Goal: Task Accomplishment & Management: Manage account settings

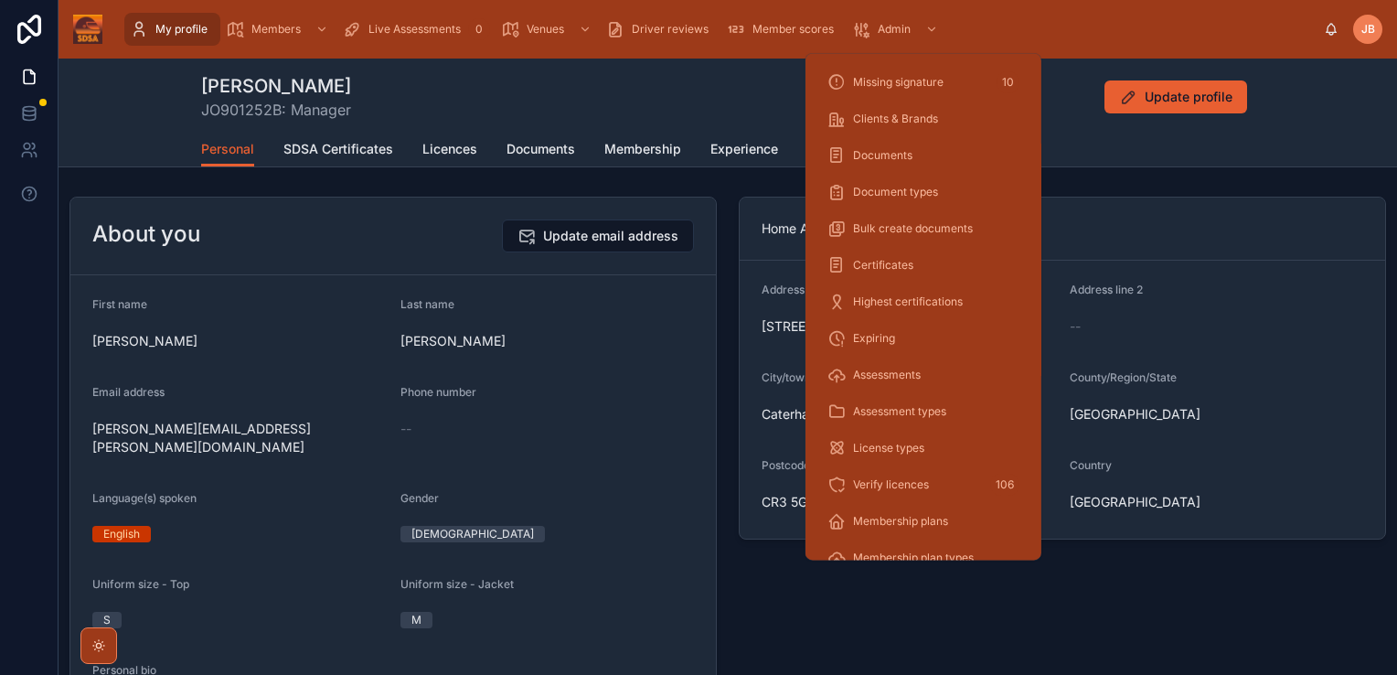
scroll to position [143, 0]
click at [931, 490] on div "Verify licences 106" at bounding box center [924, 484] width 192 height 29
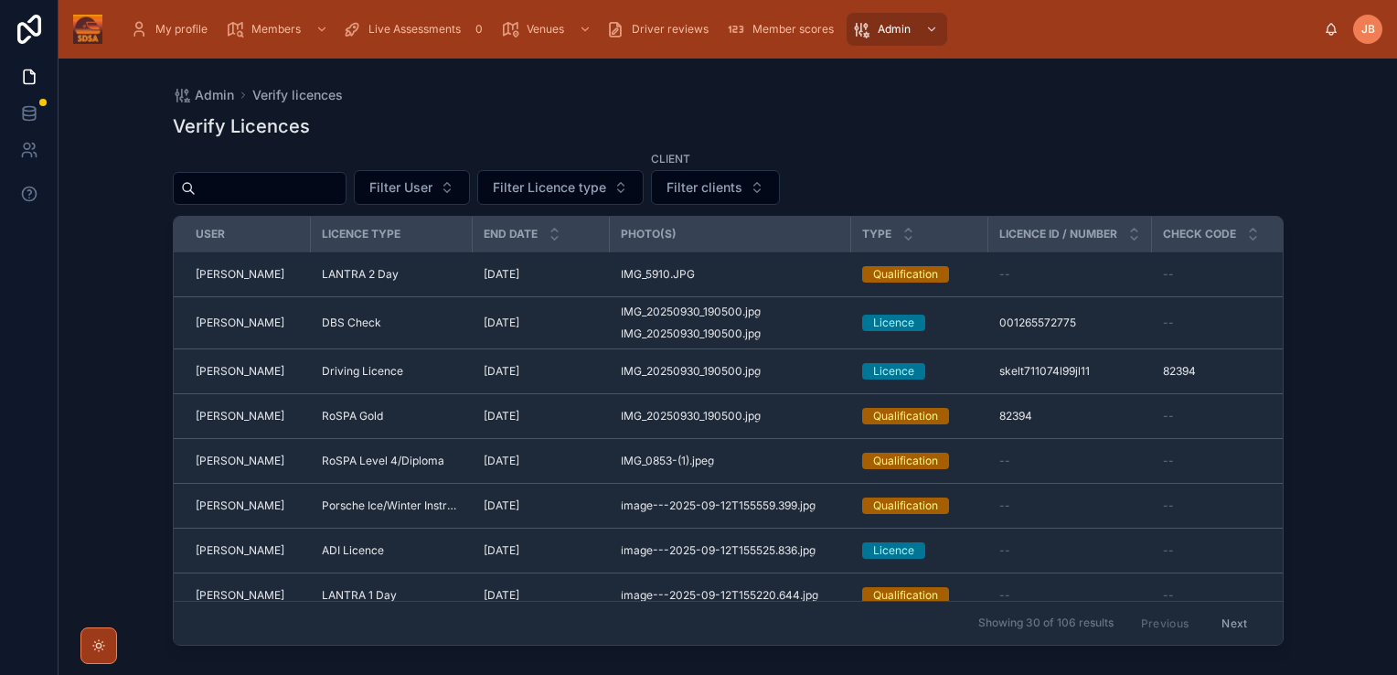
click at [735, 183] on span "Filter clients" at bounding box center [705, 187] width 76 height 18
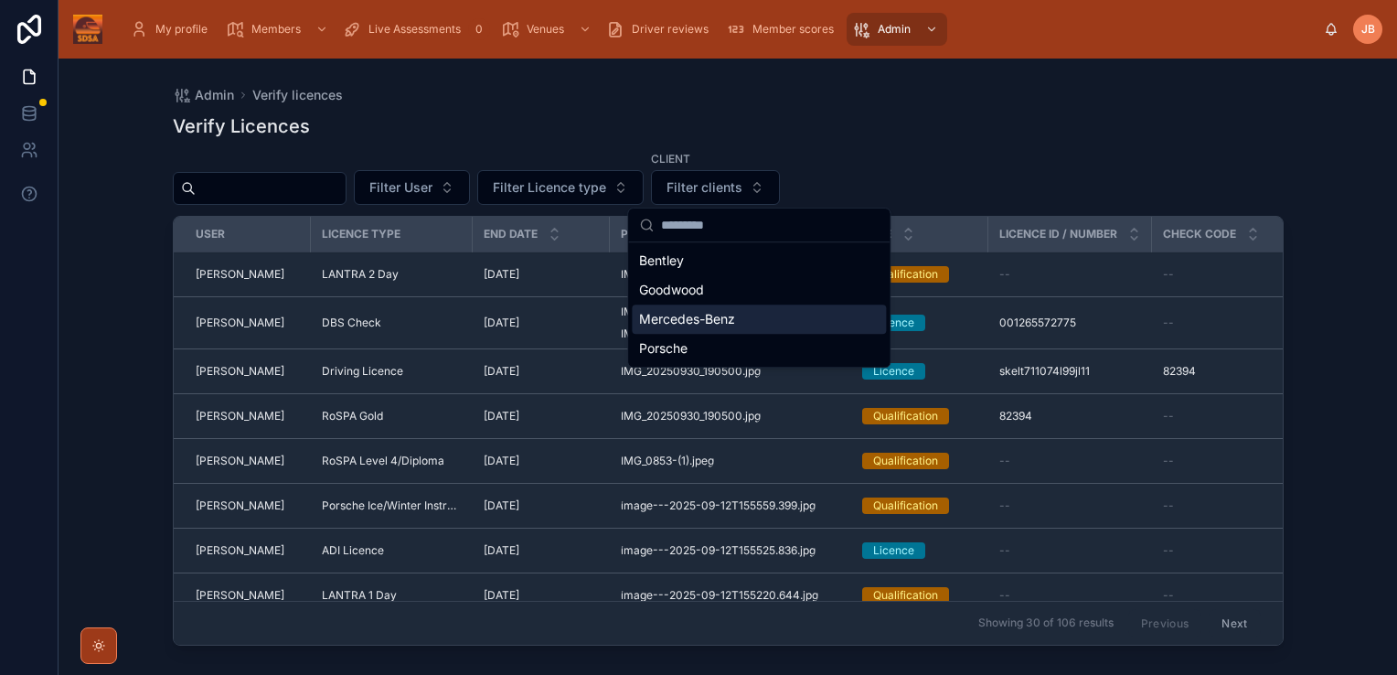
click at [739, 313] on div "Mercedes-Benz" at bounding box center [759, 319] width 254 height 29
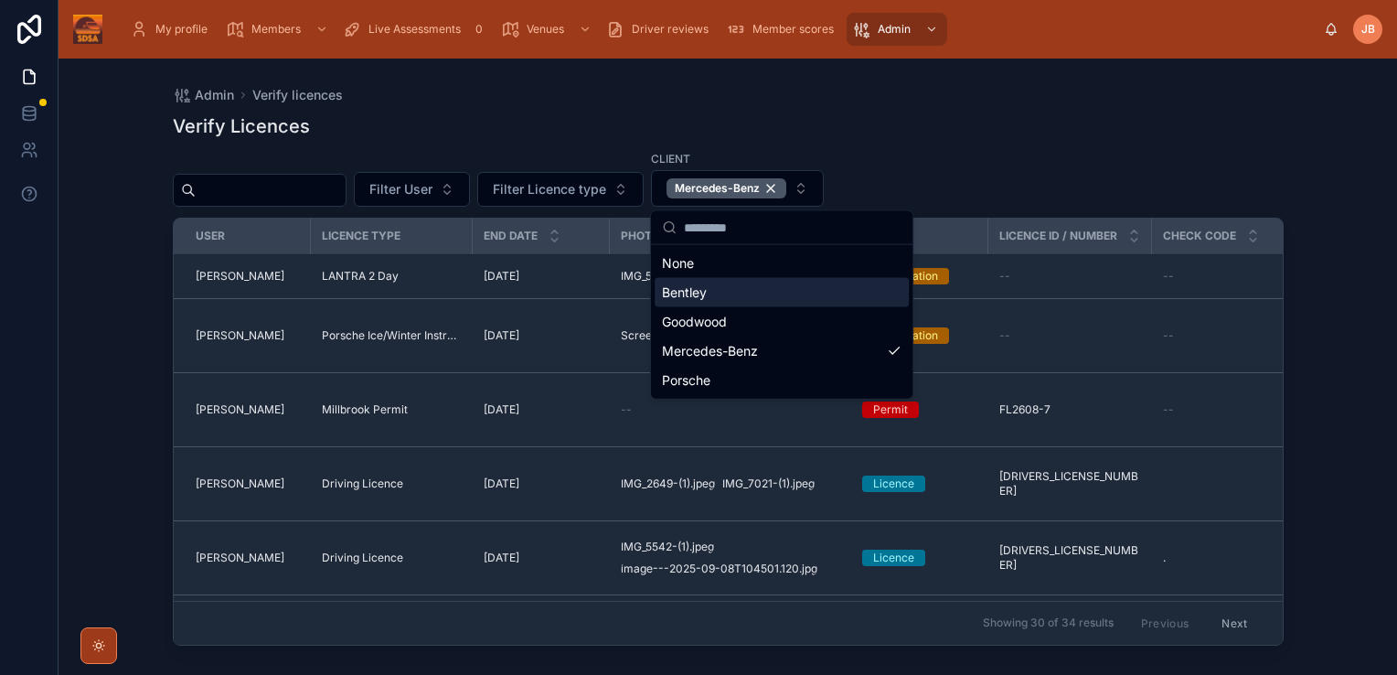
click at [1361, 369] on div "Admin Verify licences Verify Licences Filter User Filter Licence type Client Me…" at bounding box center [728, 367] width 1339 height 616
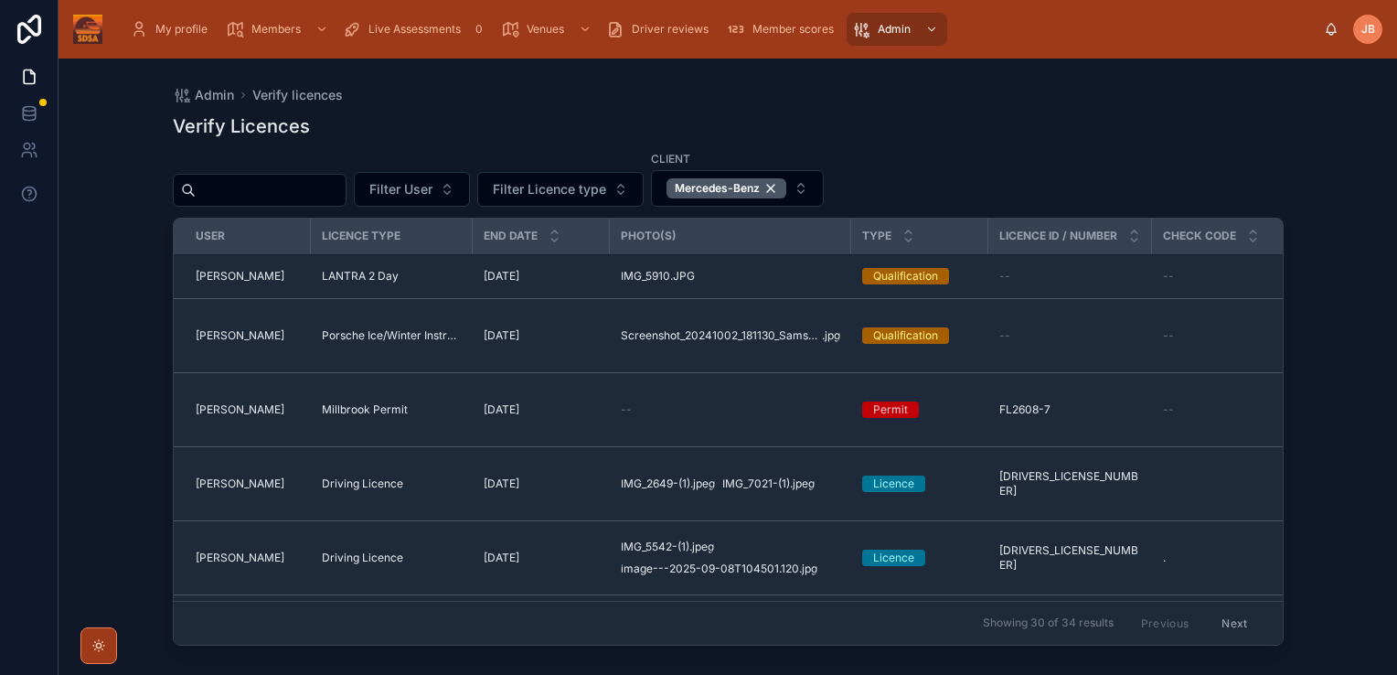
click at [231, 276] on span "[PERSON_NAME]" at bounding box center [240, 276] width 89 height 15
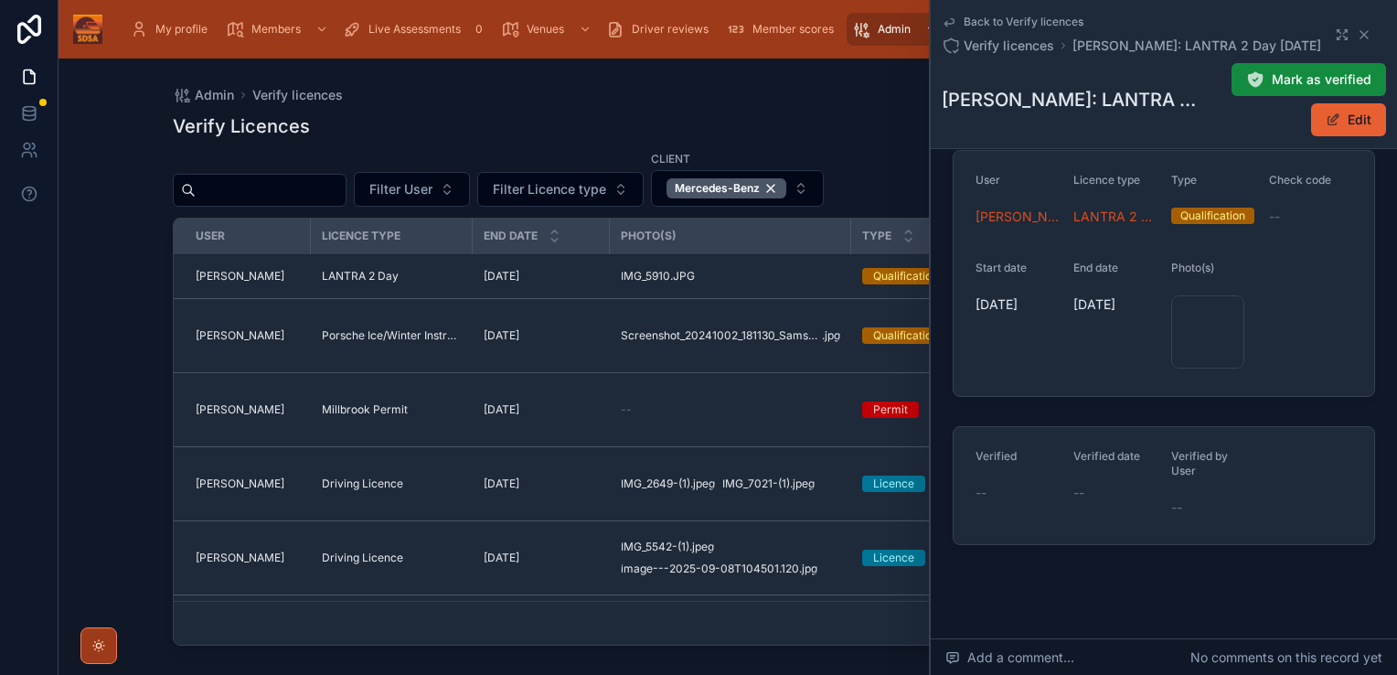
scroll to position [29, 0]
click at [1209, 318] on div "IMG_5910 .JPG" at bounding box center [1208, 330] width 73 height 73
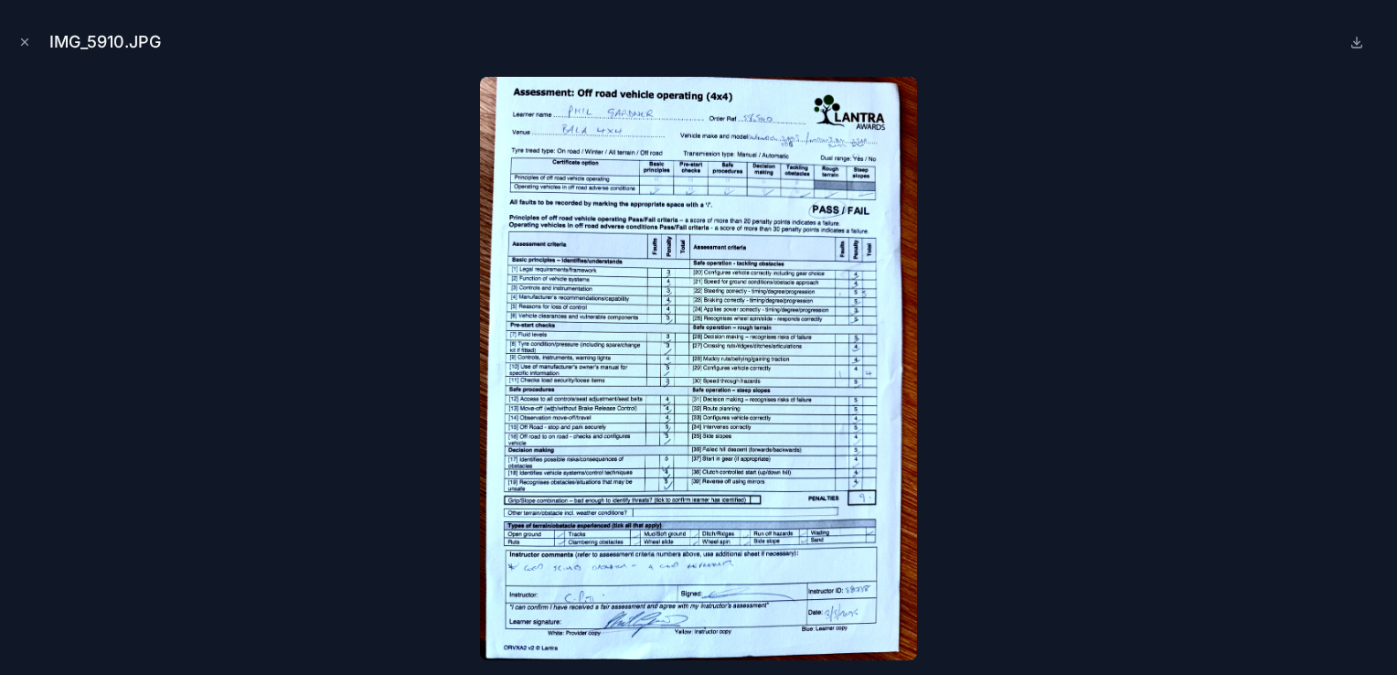
click at [1351, 42] on icon at bounding box center [1357, 42] width 15 height 15
click at [1363, 47] on icon at bounding box center [1357, 42] width 15 height 15
click at [26, 43] on icon "Close modal" at bounding box center [25, 42] width 6 height 6
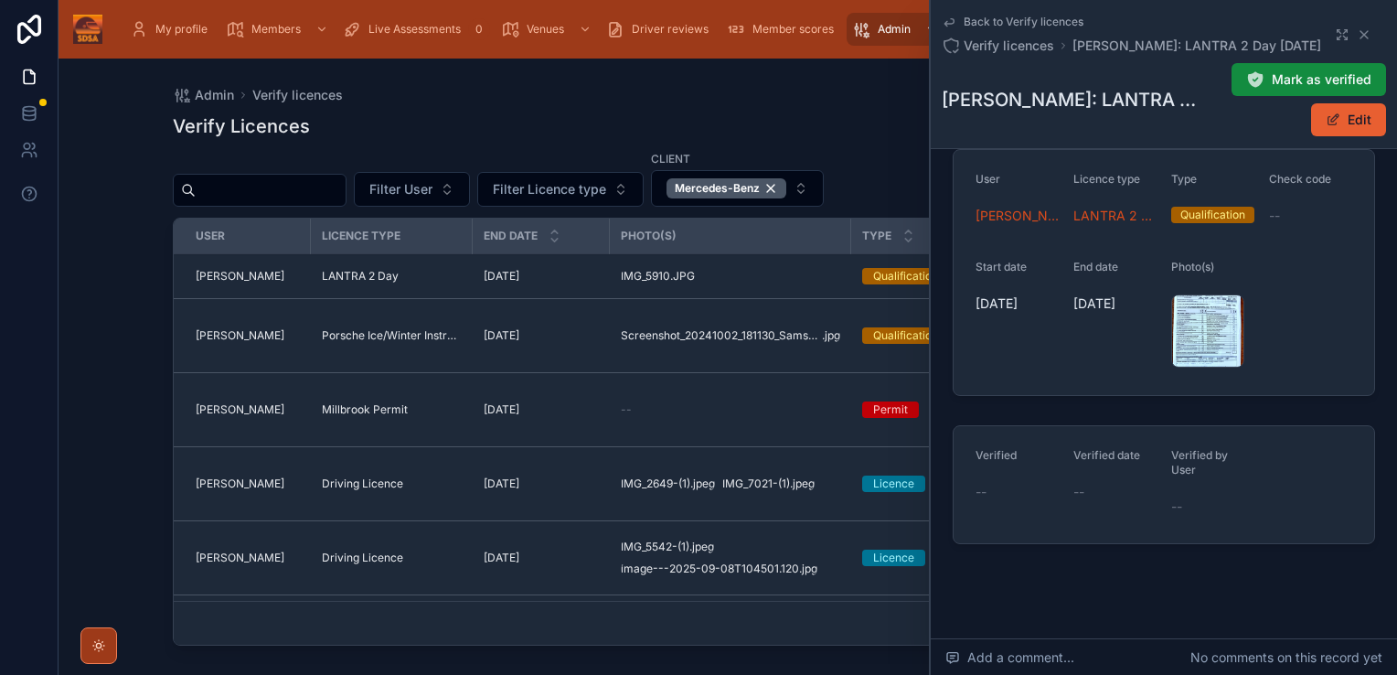
click at [0, 0] on icon at bounding box center [0, 0] width 0 height 0
click at [1211, 316] on div "IMG_5910 .JPG" at bounding box center [1208, 330] width 73 height 73
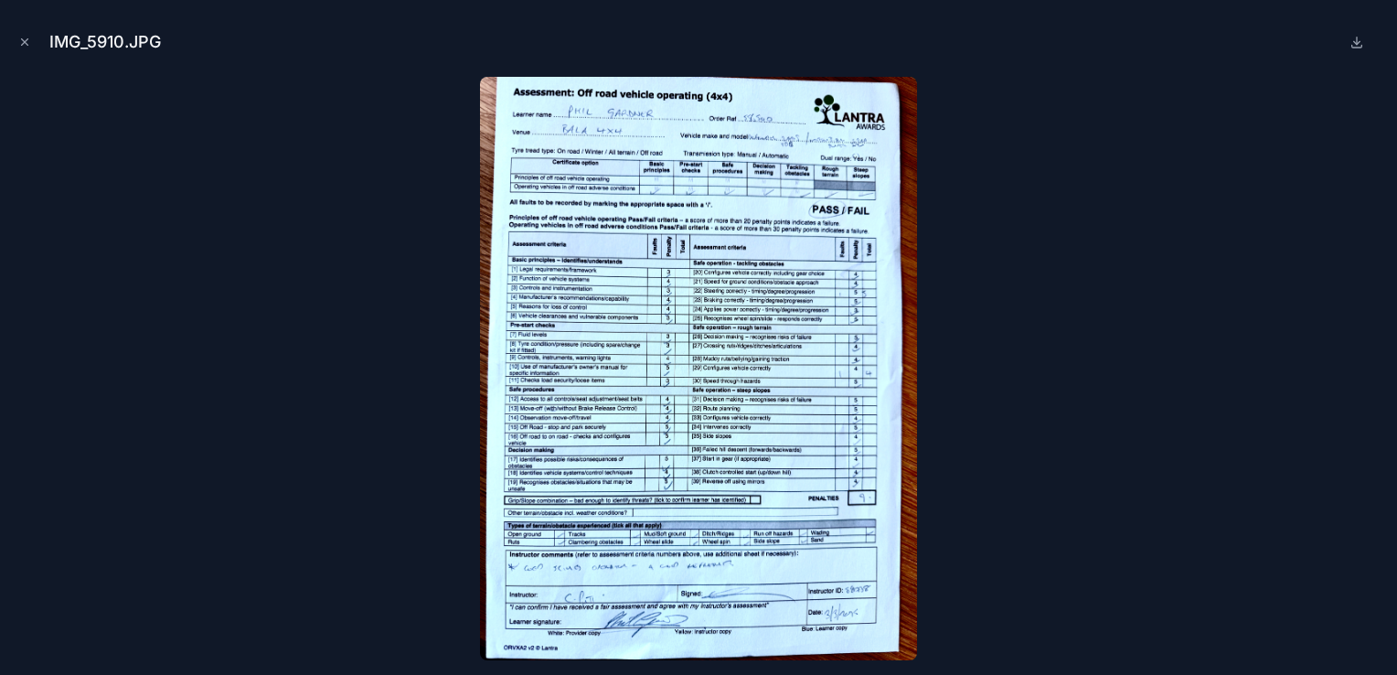
click at [190, 325] on div at bounding box center [699, 368] width 1368 height 583
click at [20, 38] on icon "Close modal" at bounding box center [24, 42] width 13 height 13
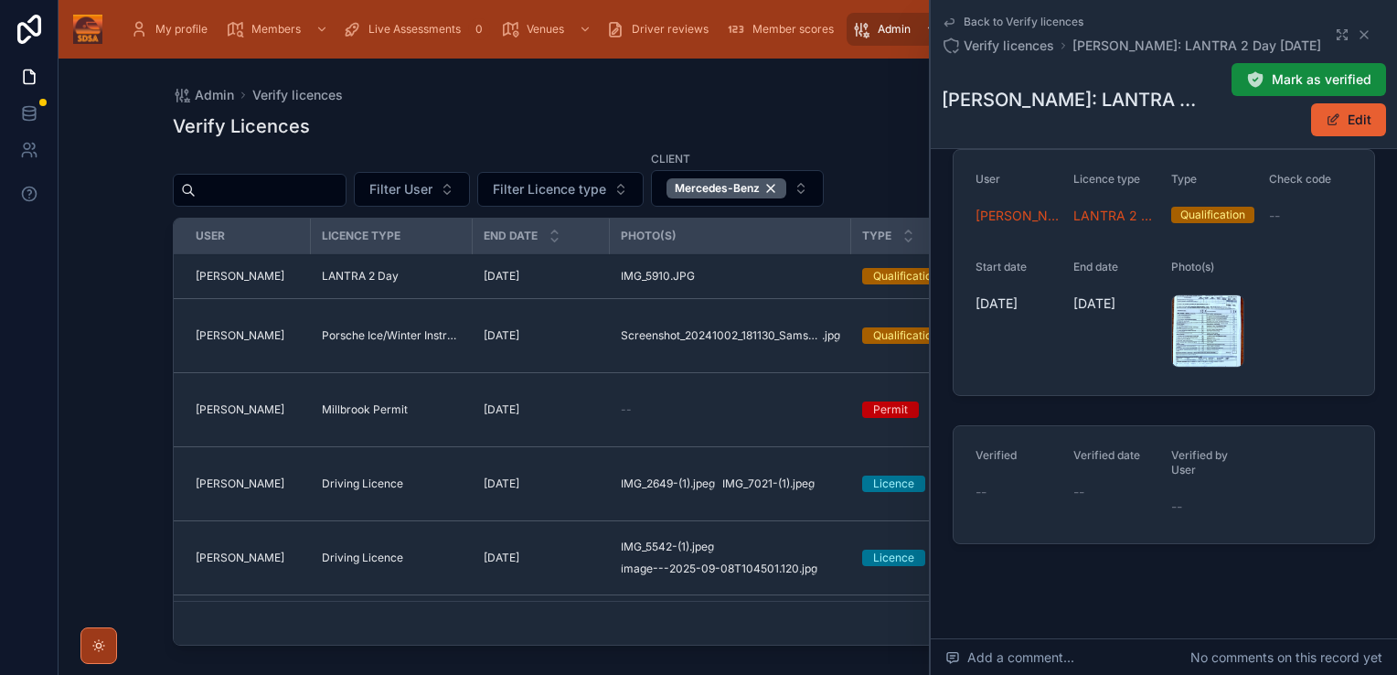
click at [225, 326] on td "[PERSON_NAME]" at bounding box center [242, 336] width 137 height 74
click at [225, 341] on span "[PERSON_NAME]" at bounding box center [240, 335] width 89 height 15
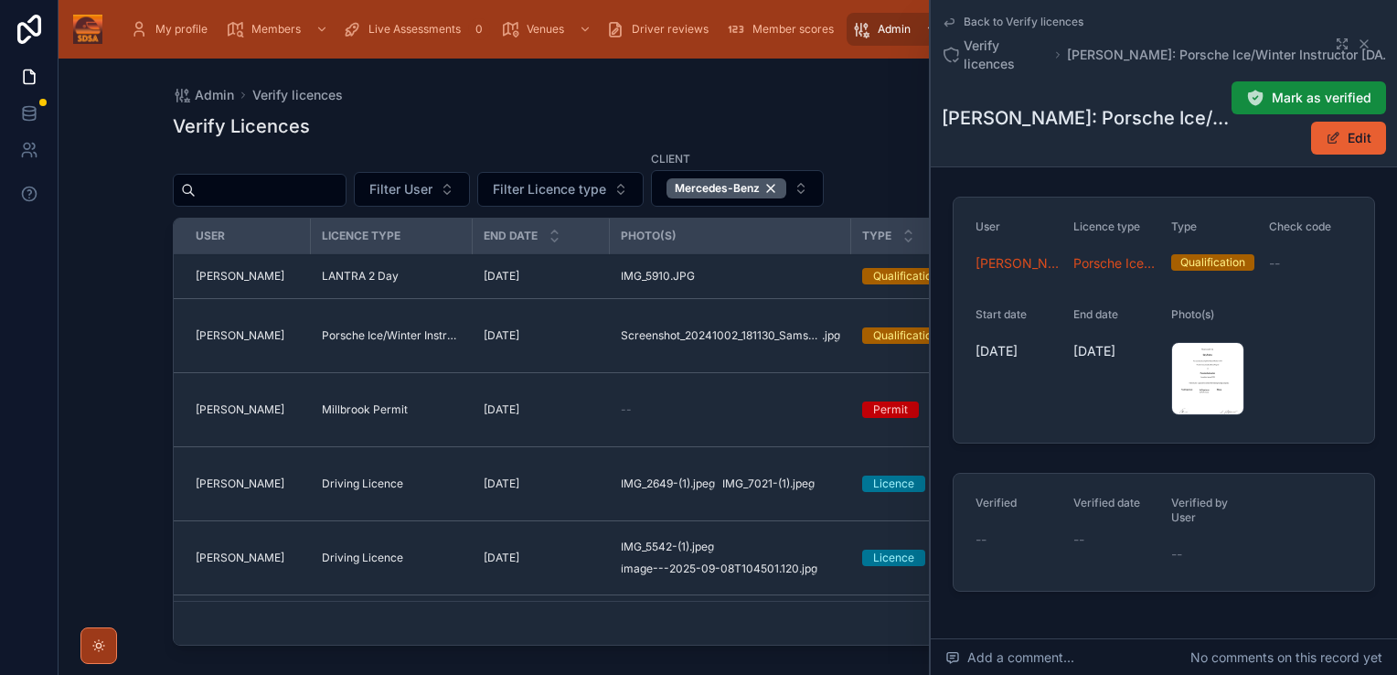
click at [0, 0] on icon at bounding box center [0, 0] width 0 height 0
click at [1207, 370] on div "Screenshot_20241002_181130_Samsung_Notes-(3) .jpg" at bounding box center [1208, 378] width 73 height 73
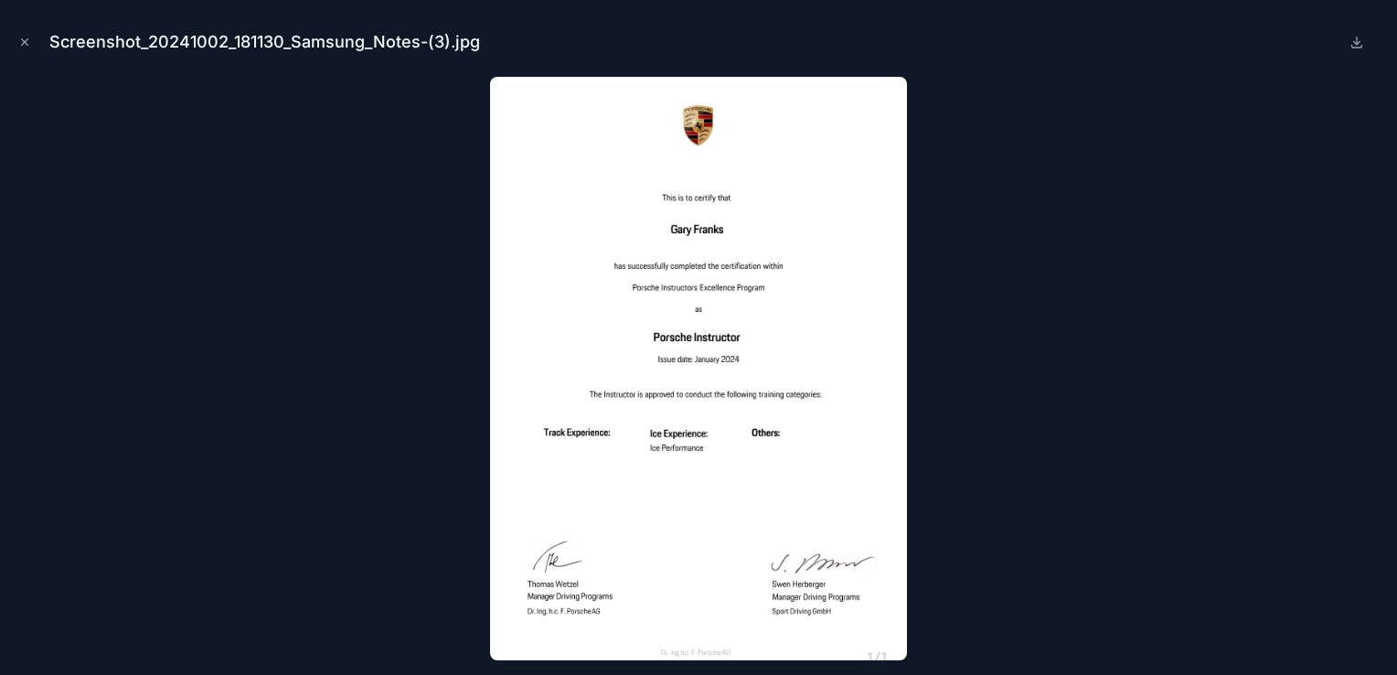
click at [1361, 46] on icon at bounding box center [1357, 42] width 15 height 15
click at [26, 44] on icon "Close modal" at bounding box center [24, 42] width 13 height 13
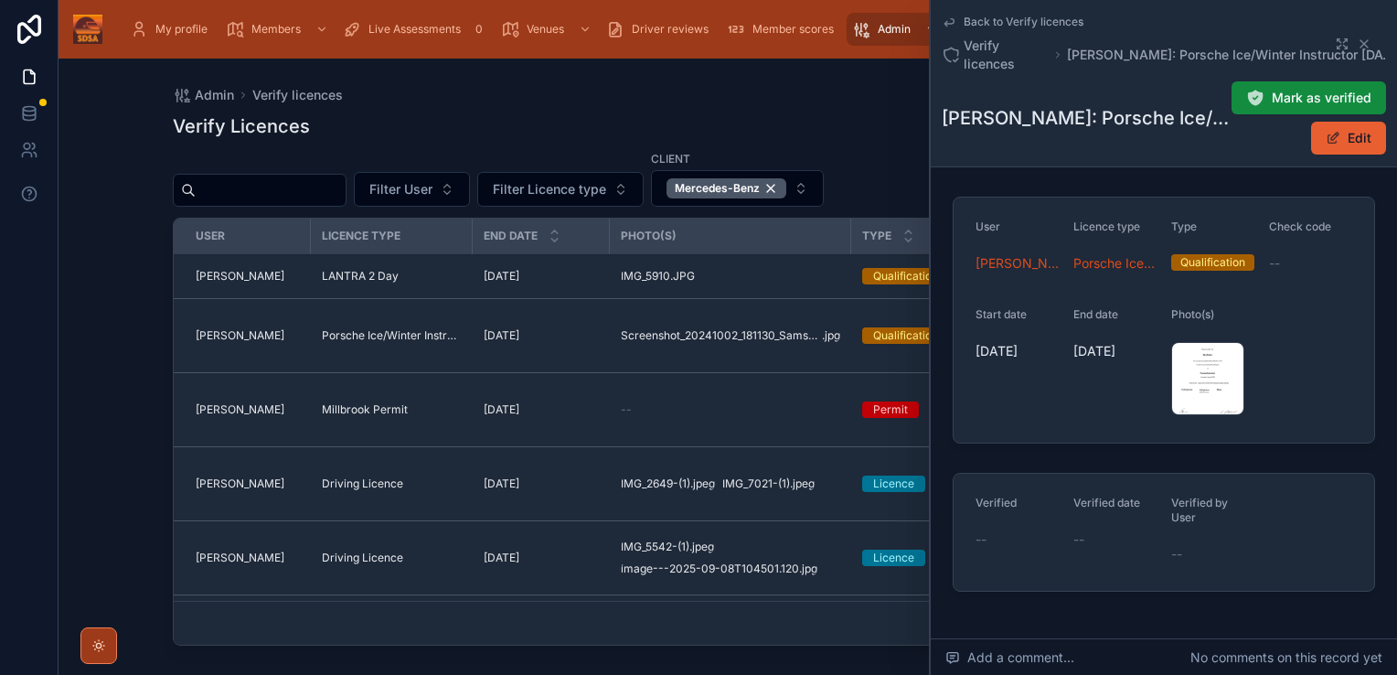
click at [884, 146] on div "Verify Licences Filter User Filter Licence type Client Mercedes-Benz User Licen…" at bounding box center [728, 377] width 1111 height 551
click at [1006, 13] on div "Back to Verify licences Verify licences [PERSON_NAME]: Porsche Ice/Winter Instr…" at bounding box center [1164, 83] width 444 height 166
click at [1006, 18] on span "Back to Verify licences" at bounding box center [1024, 22] width 120 height 15
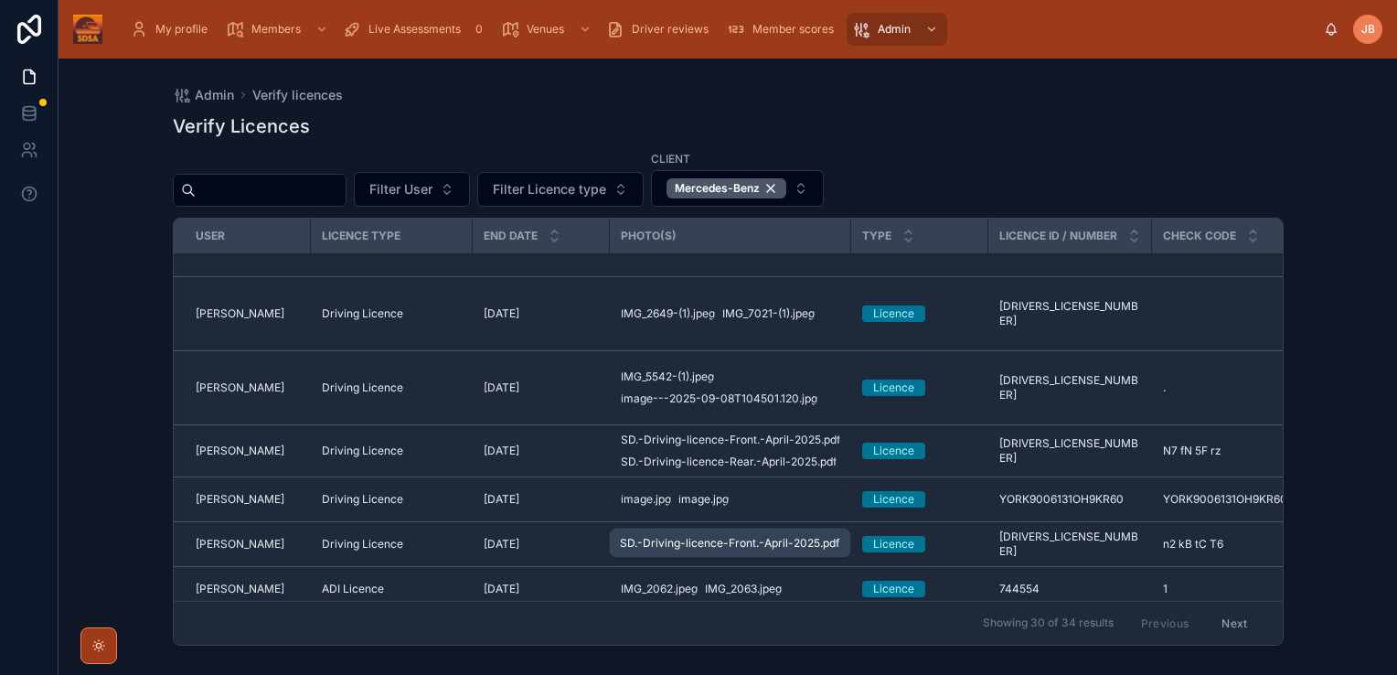
scroll to position [91, 0]
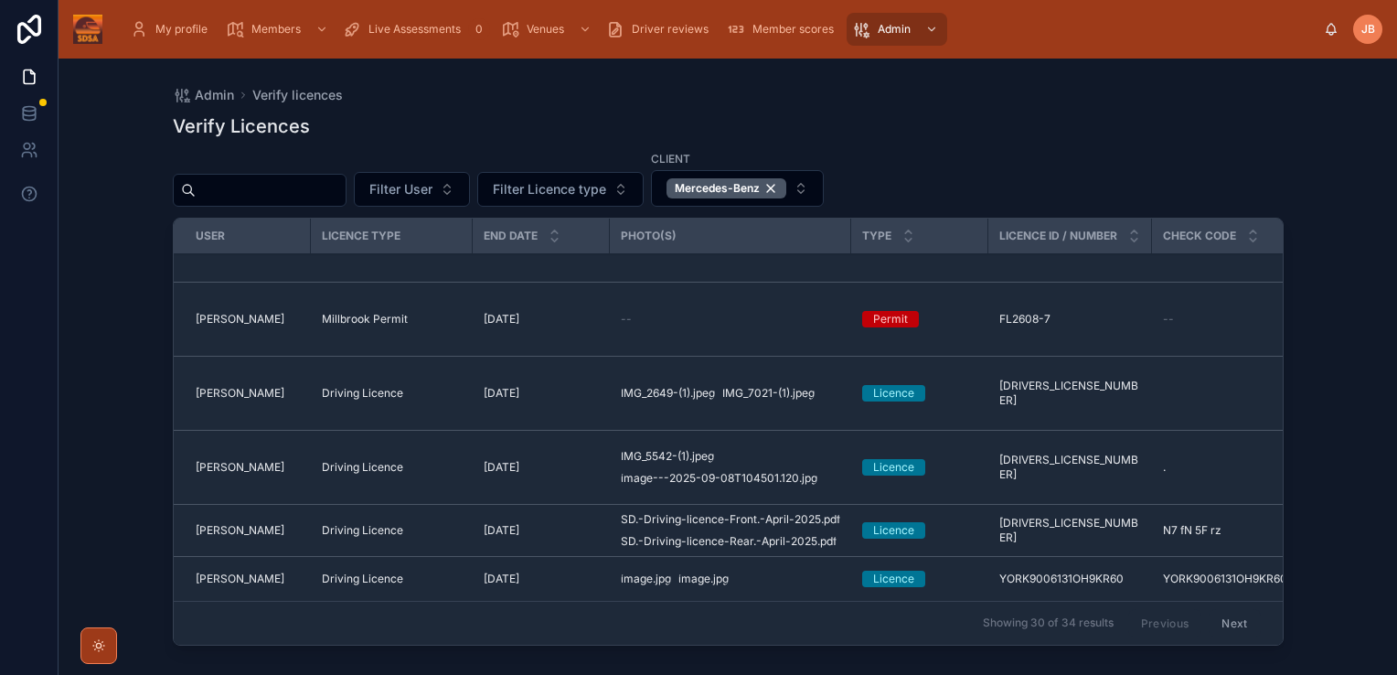
click at [256, 397] on span "[PERSON_NAME]" at bounding box center [240, 393] width 89 height 15
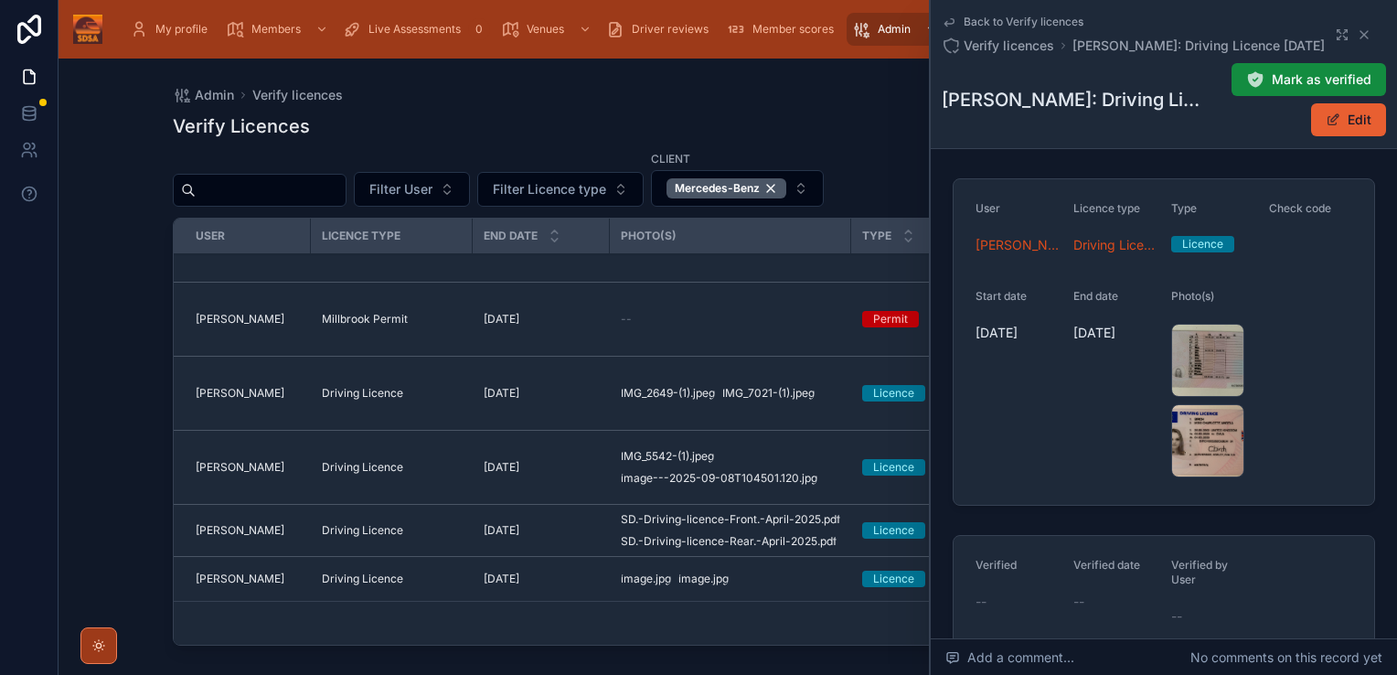
click at [1007, 17] on span "Back to Verify licences" at bounding box center [1024, 22] width 120 height 15
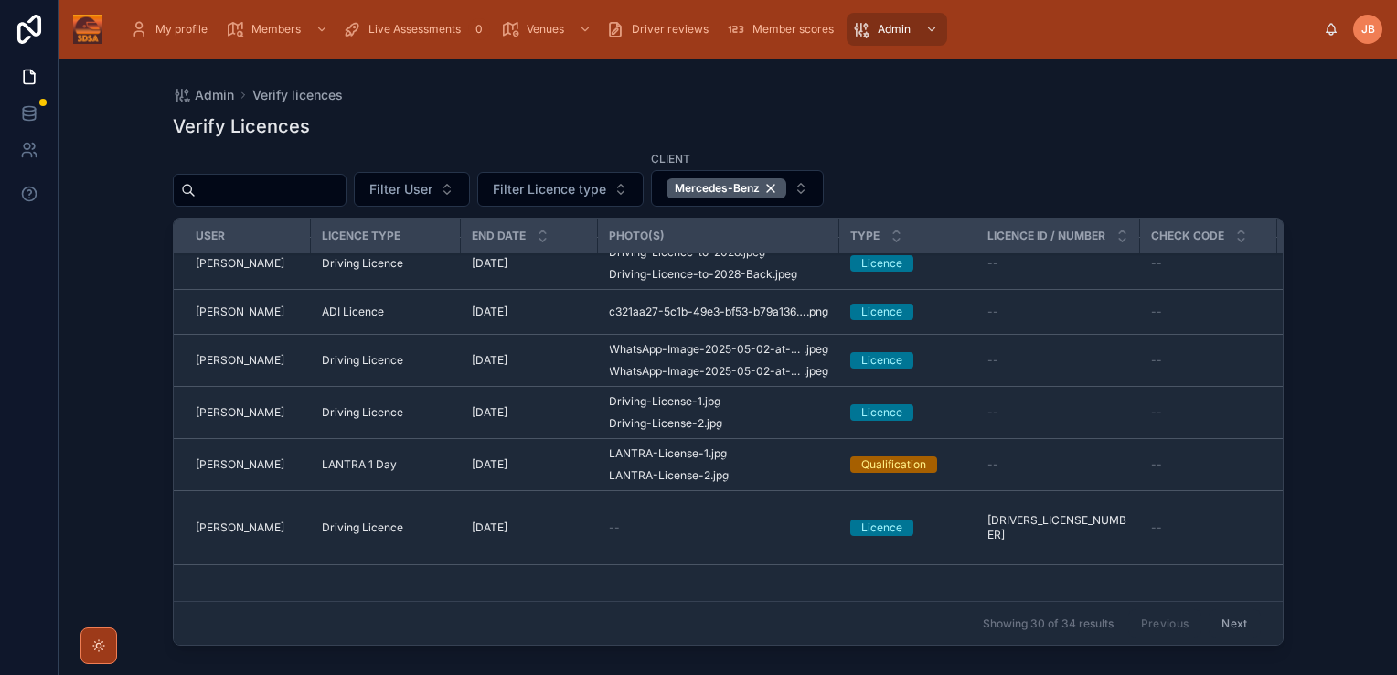
scroll to position [1167, 0]
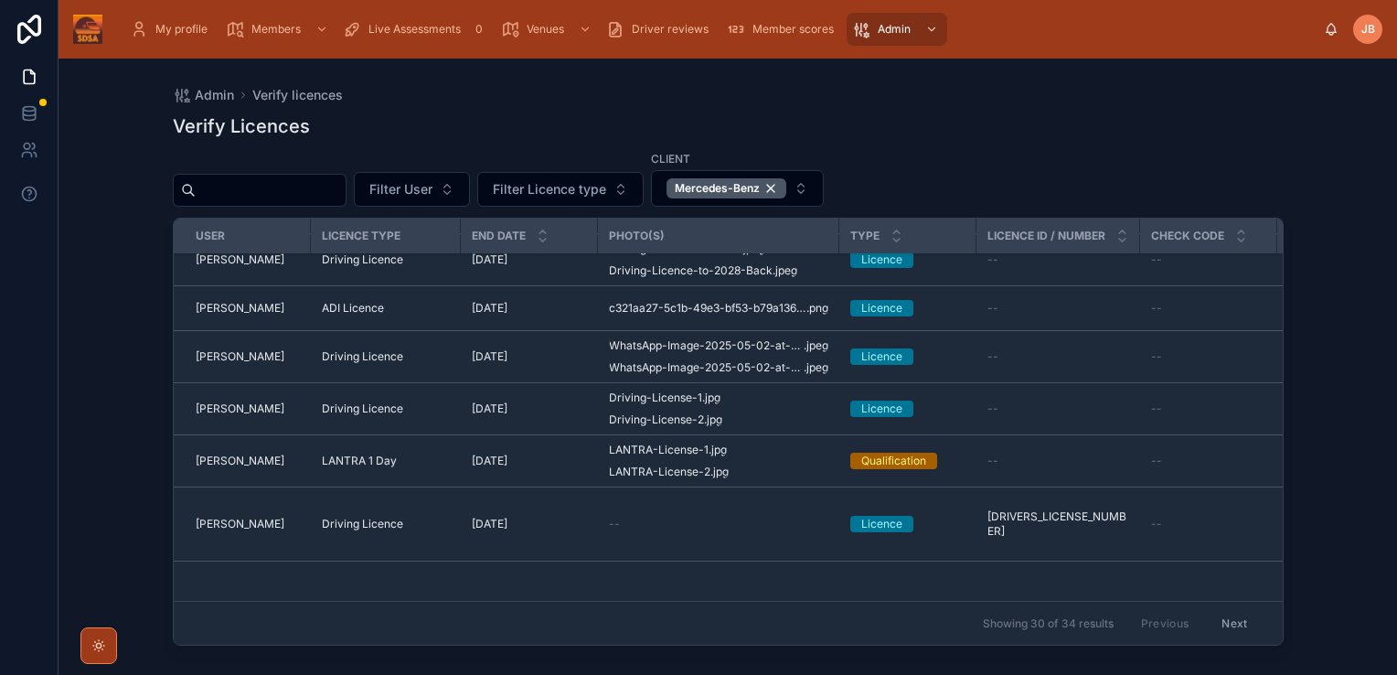
click at [499, 424] on td "[DATE] [DATE]" at bounding box center [529, 409] width 137 height 52
click at [486, 454] on span "[DATE]" at bounding box center [490, 461] width 36 height 15
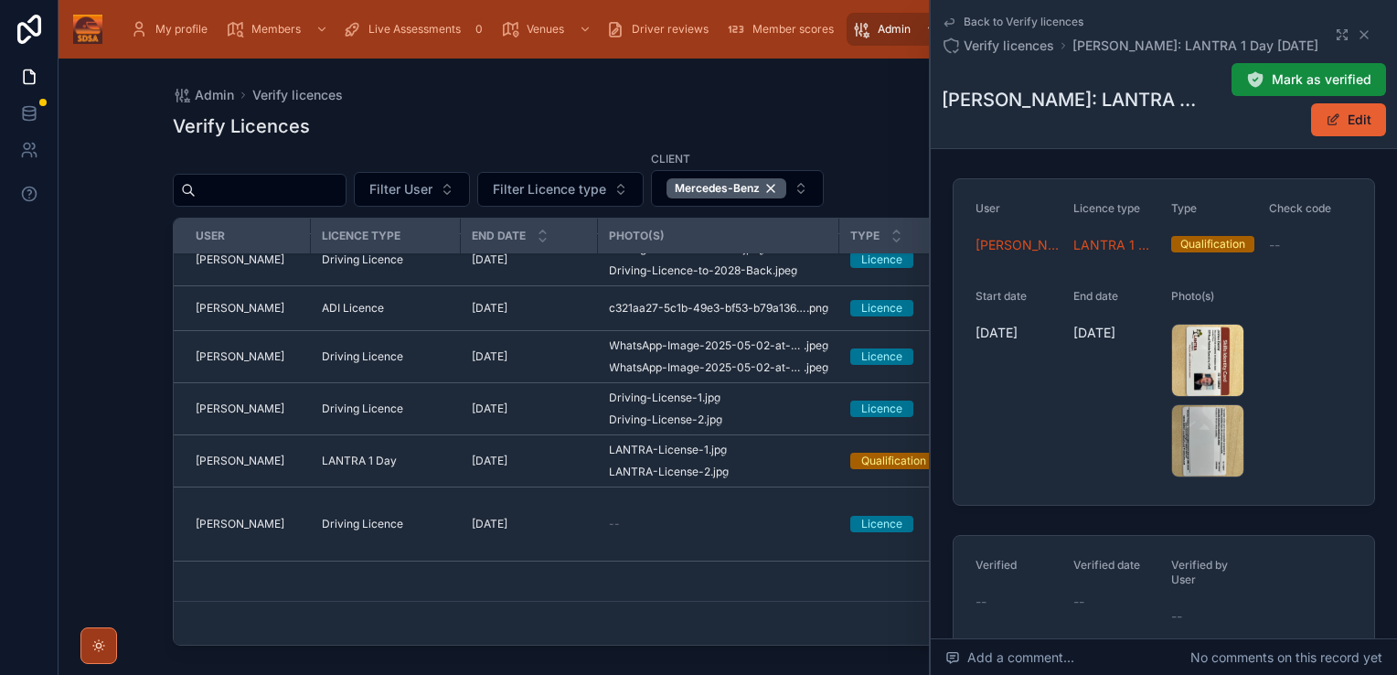
click at [1337, 129] on button "Edit" at bounding box center [1348, 119] width 75 height 33
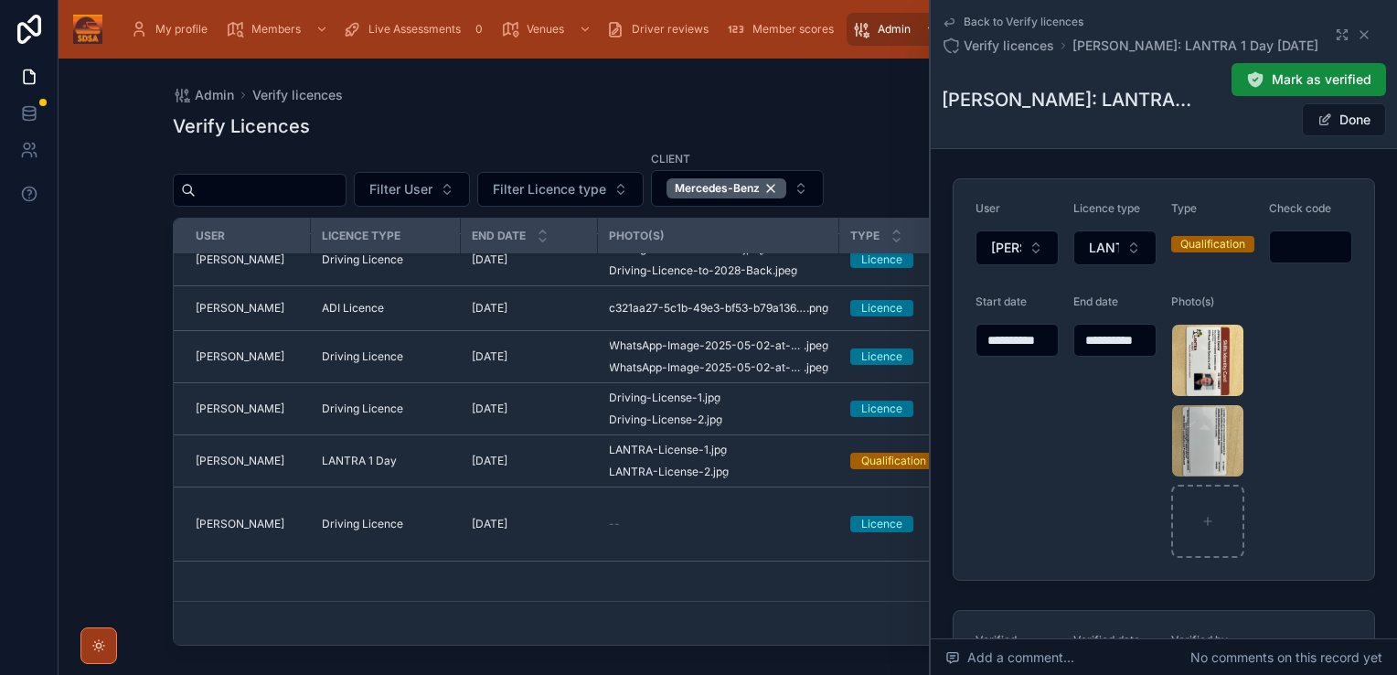
click at [1096, 340] on input "**********" at bounding box center [1115, 340] width 81 height 26
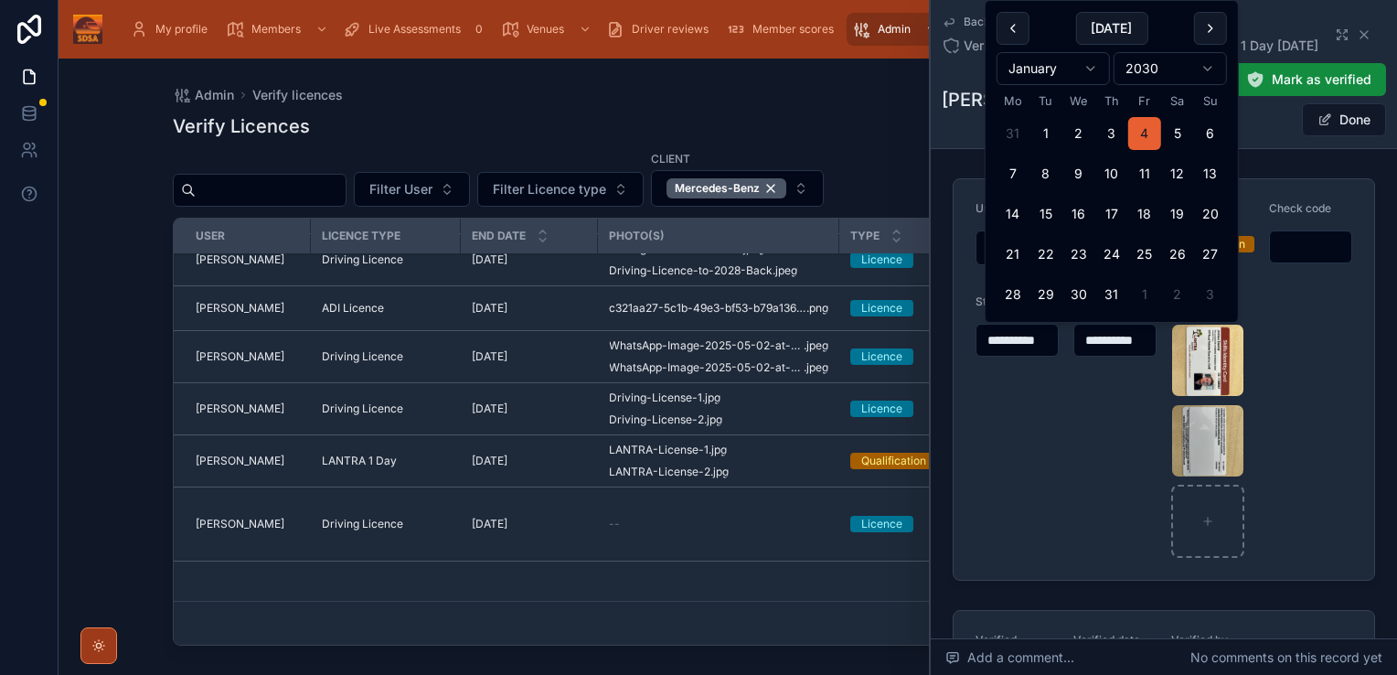
click at [1138, 340] on input "**********" at bounding box center [1115, 340] width 81 height 26
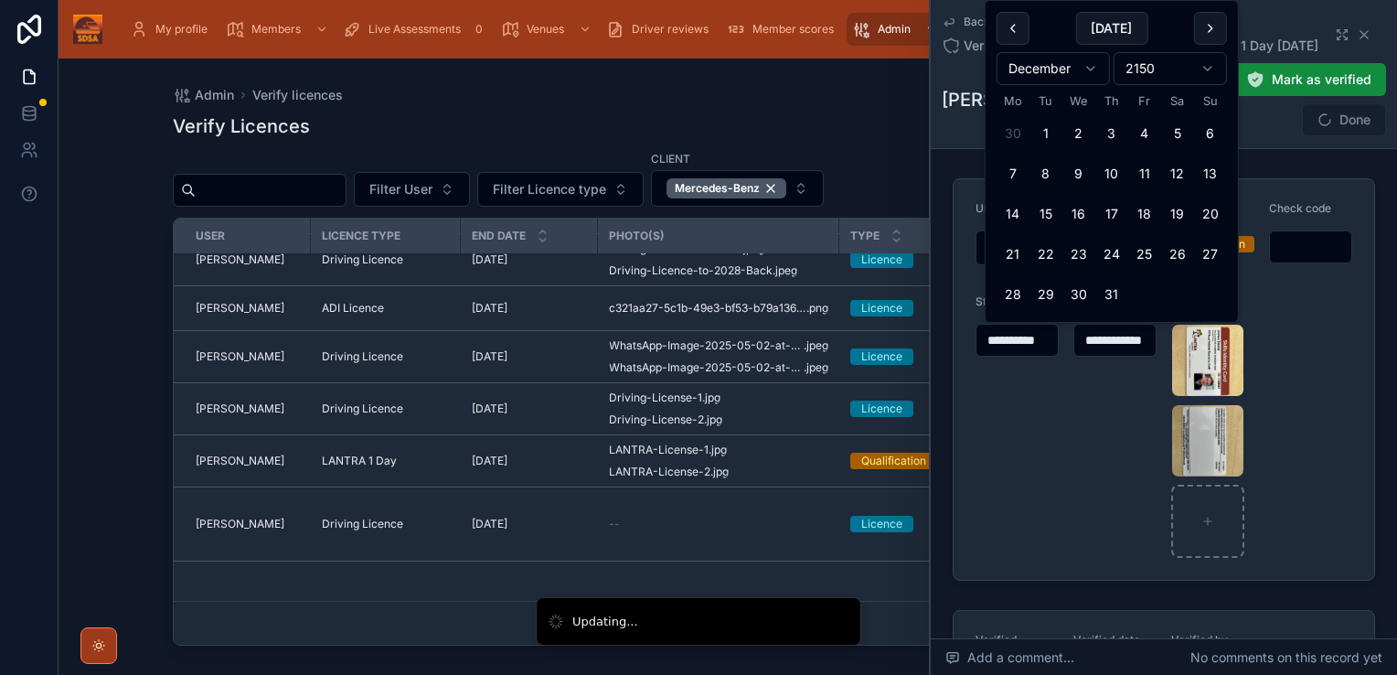
click at [1125, 338] on input "**********" at bounding box center [1115, 340] width 80 height 26
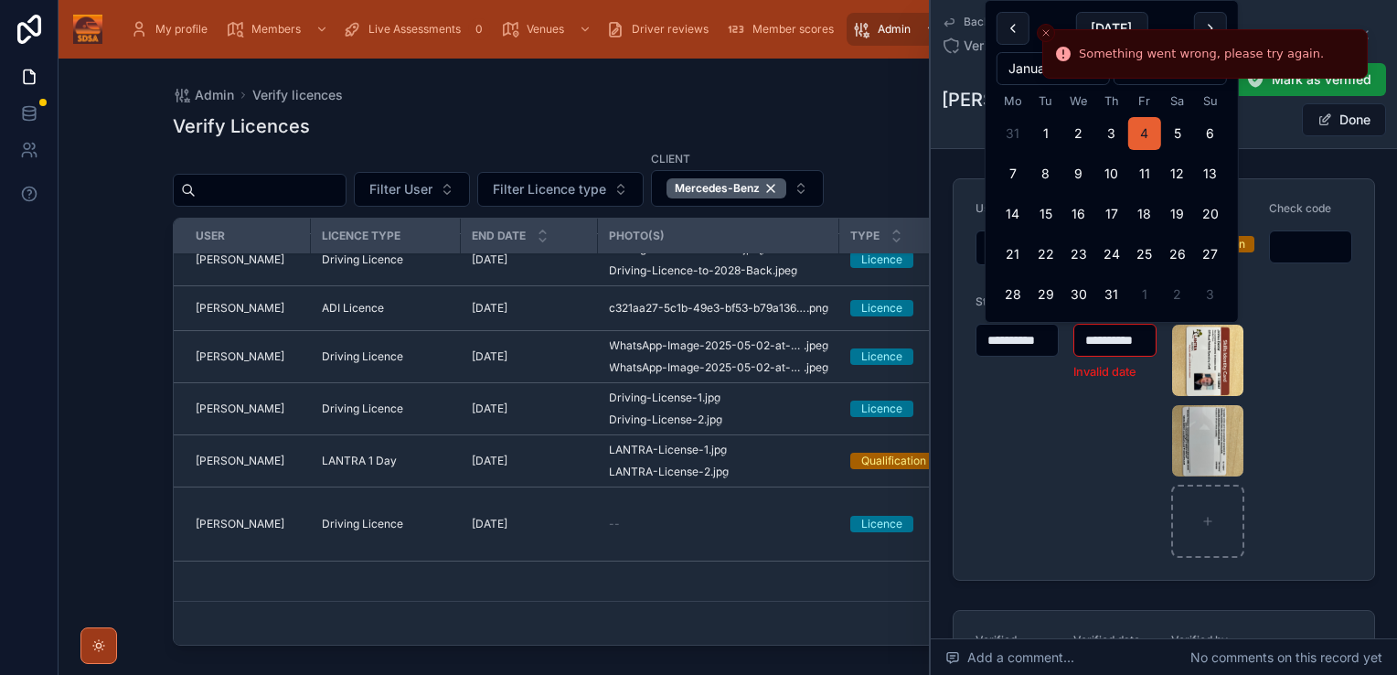
scroll to position [0, 0]
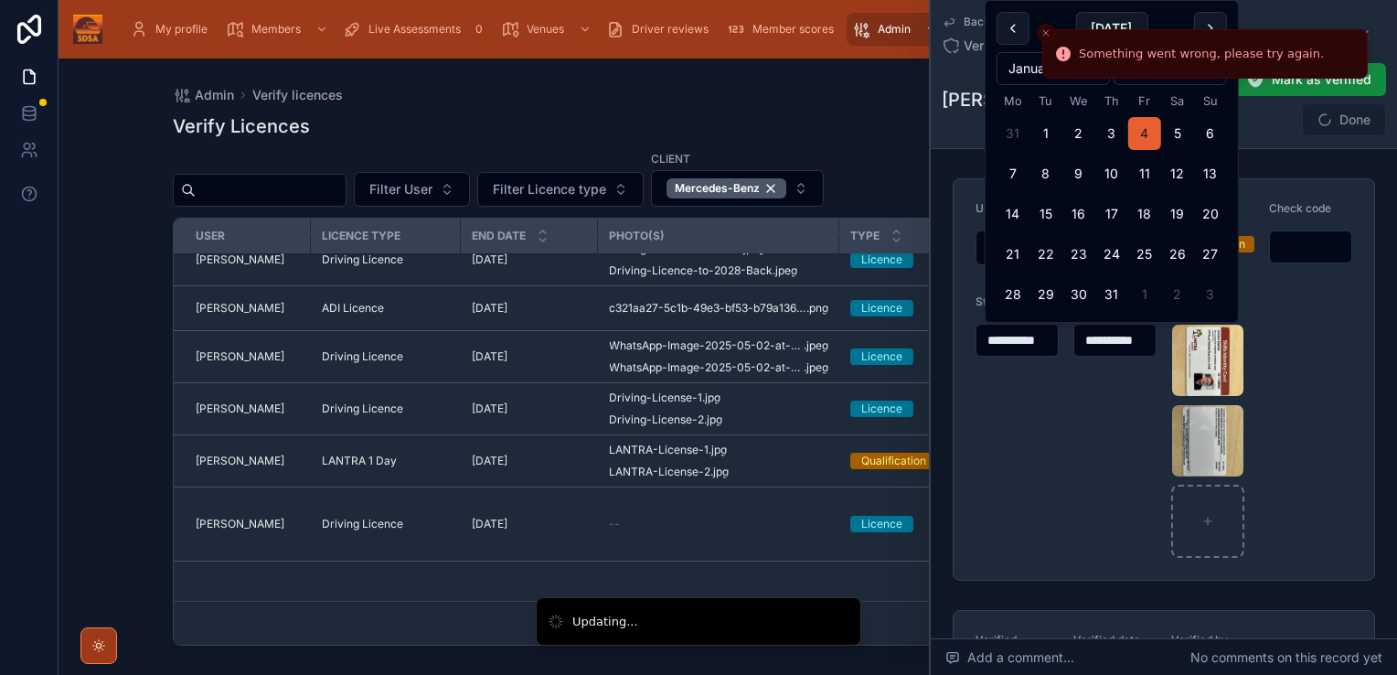
click at [1141, 331] on input "**********" at bounding box center [1115, 340] width 80 height 26
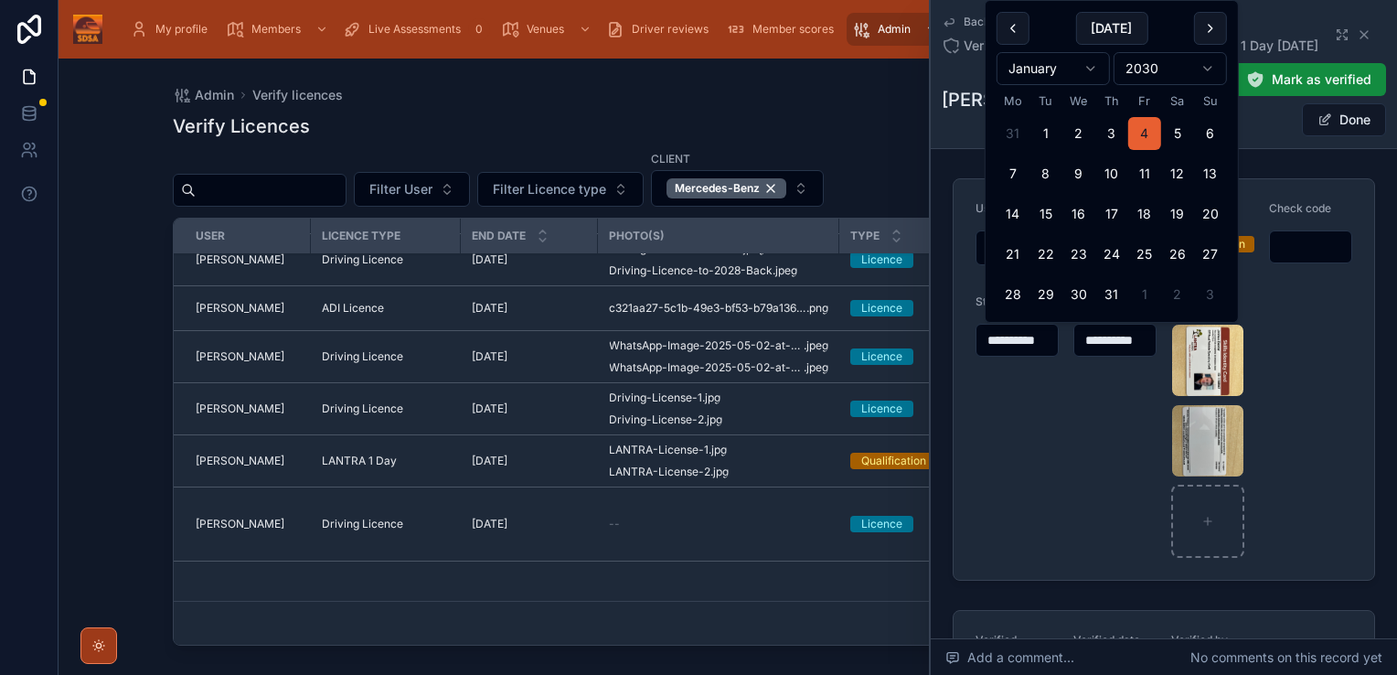
click at [1173, 60] on html "My profile Members Live Assessments 0 Venues Driver reviews Member scores Admin…" at bounding box center [698, 337] width 1397 height 675
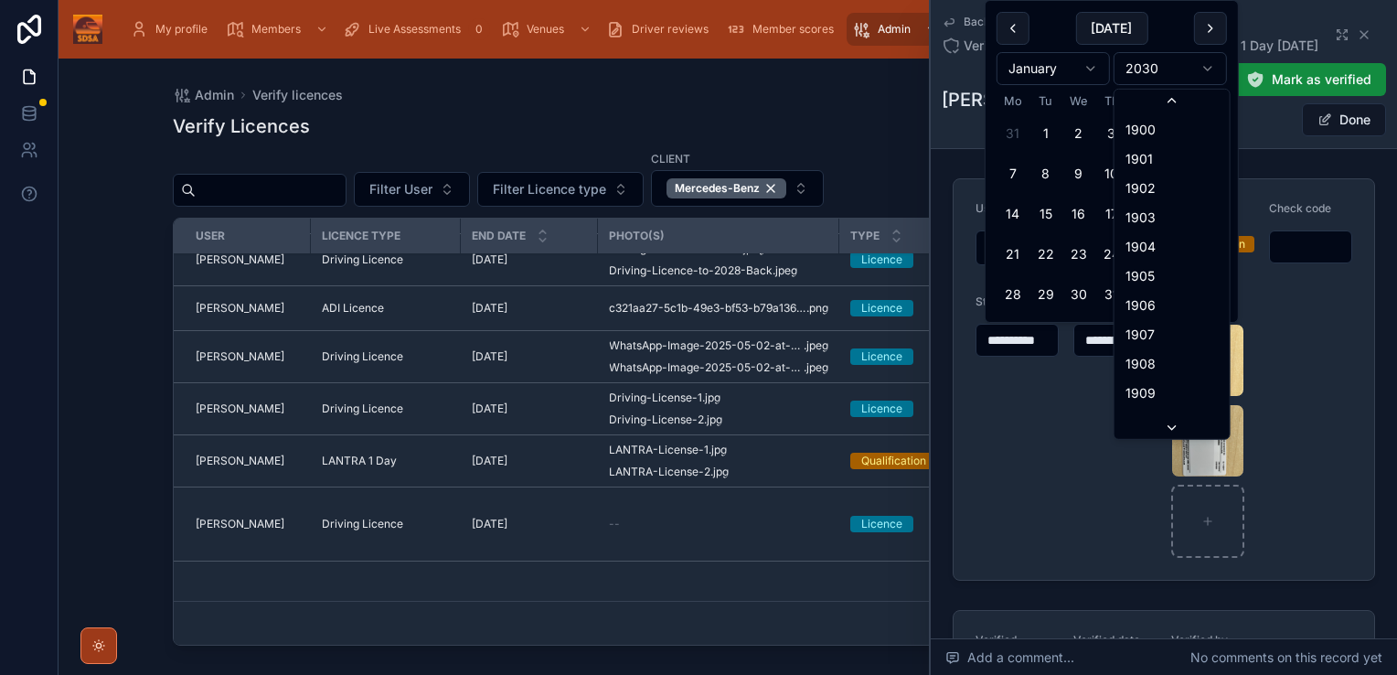
scroll to position [3531, 0]
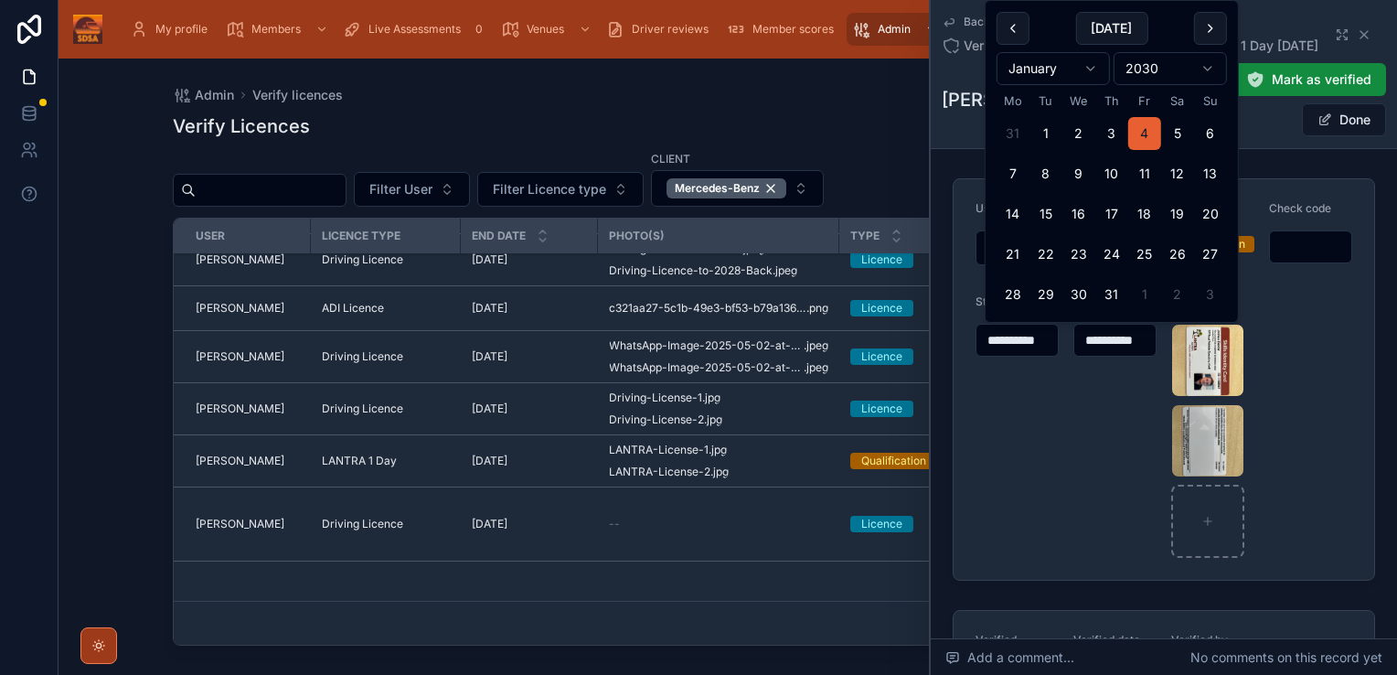
click at [1177, 79] on html "My profile Members Live Assessments 0 Venues Driver reviews Member scores Admin…" at bounding box center [698, 337] width 1397 height 675
click at [1216, 65] on html "My profile Members Live Assessments 0 Venues Driver reviews Member scores Admin…" at bounding box center [698, 337] width 1397 height 675
click at [1046, 127] on button "4" at bounding box center [1046, 133] width 33 height 33
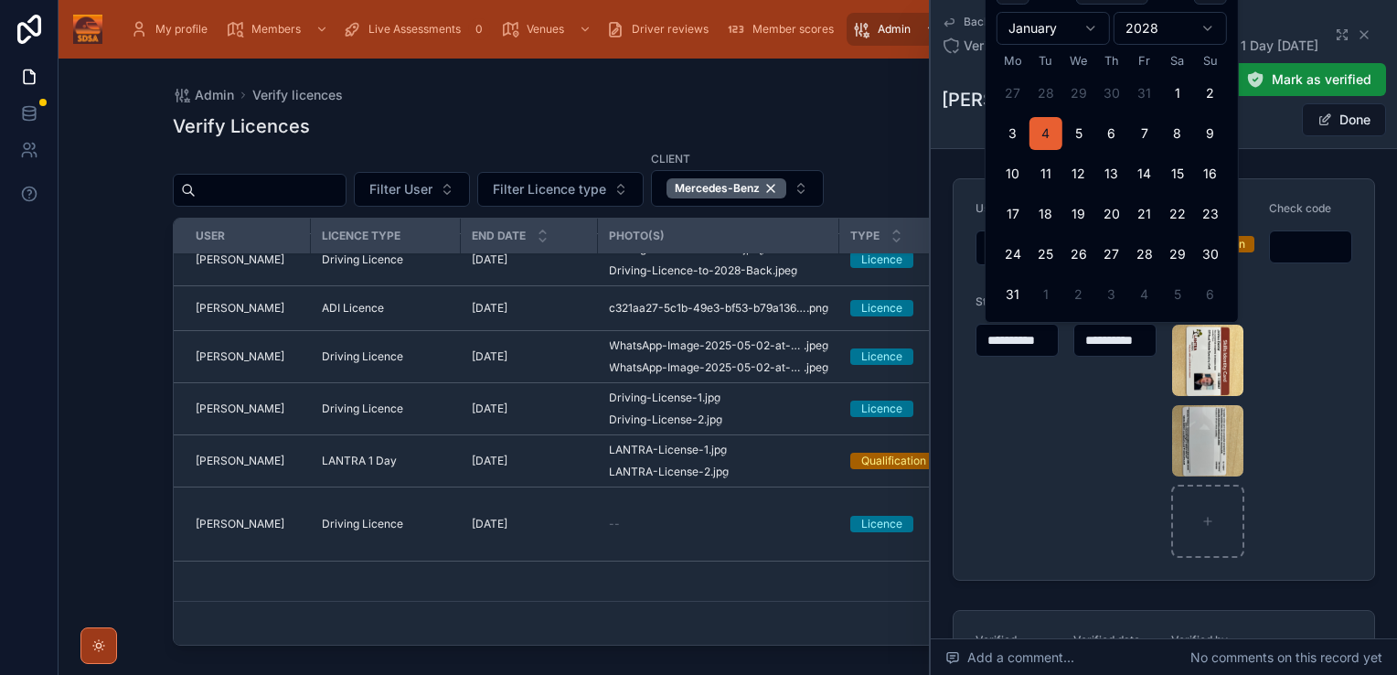
type input "**********"
click at [1321, 333] on form "**********" at bounding box center [1164, 379] width 421 height 401
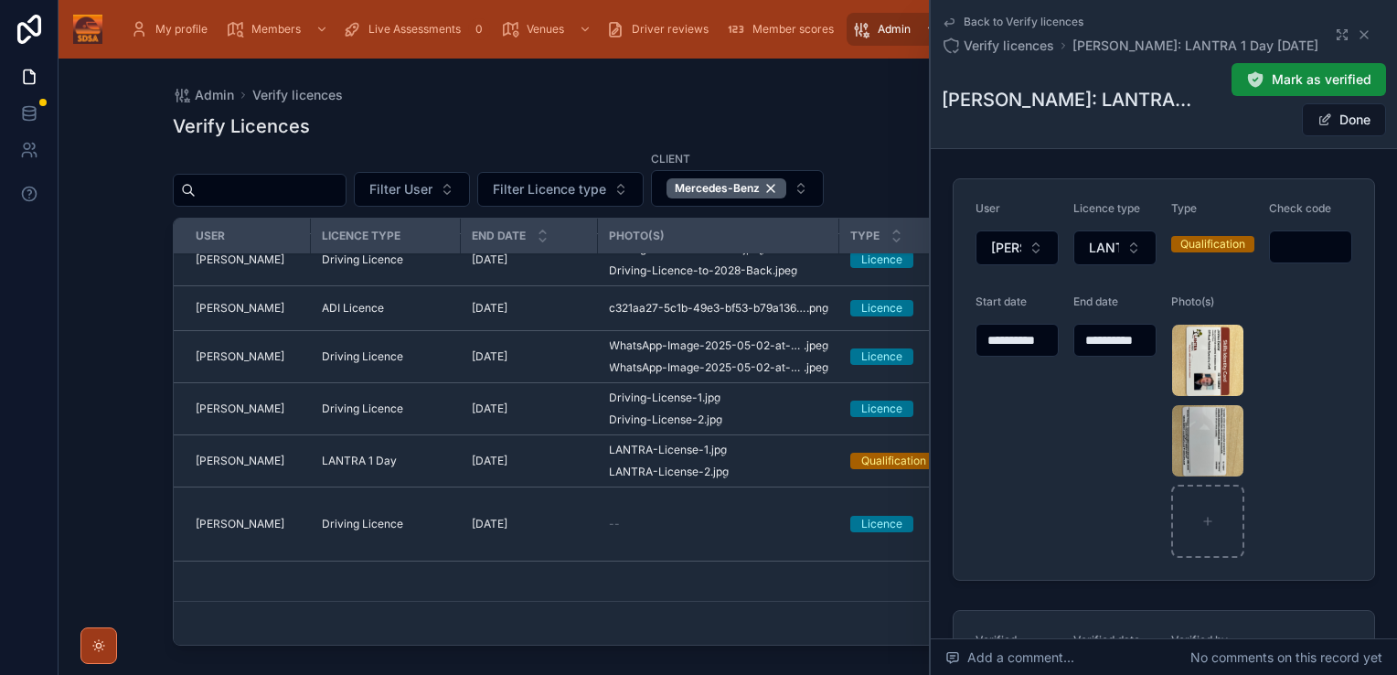
click at [1325, 110] on button "Done" at bounding box center [1344, 119] width 84 height 33
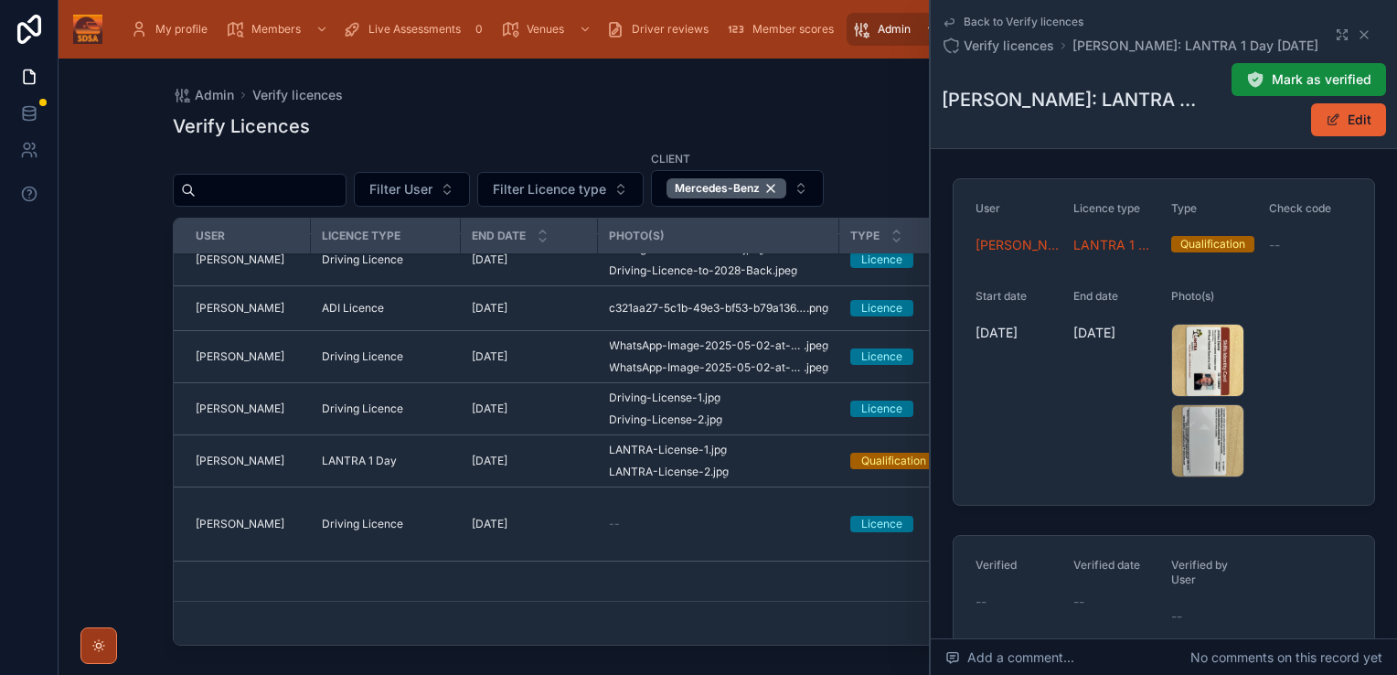
click at [1355, 123] on button "Edit" at bounding box center [1348, 119] width 75 height 33
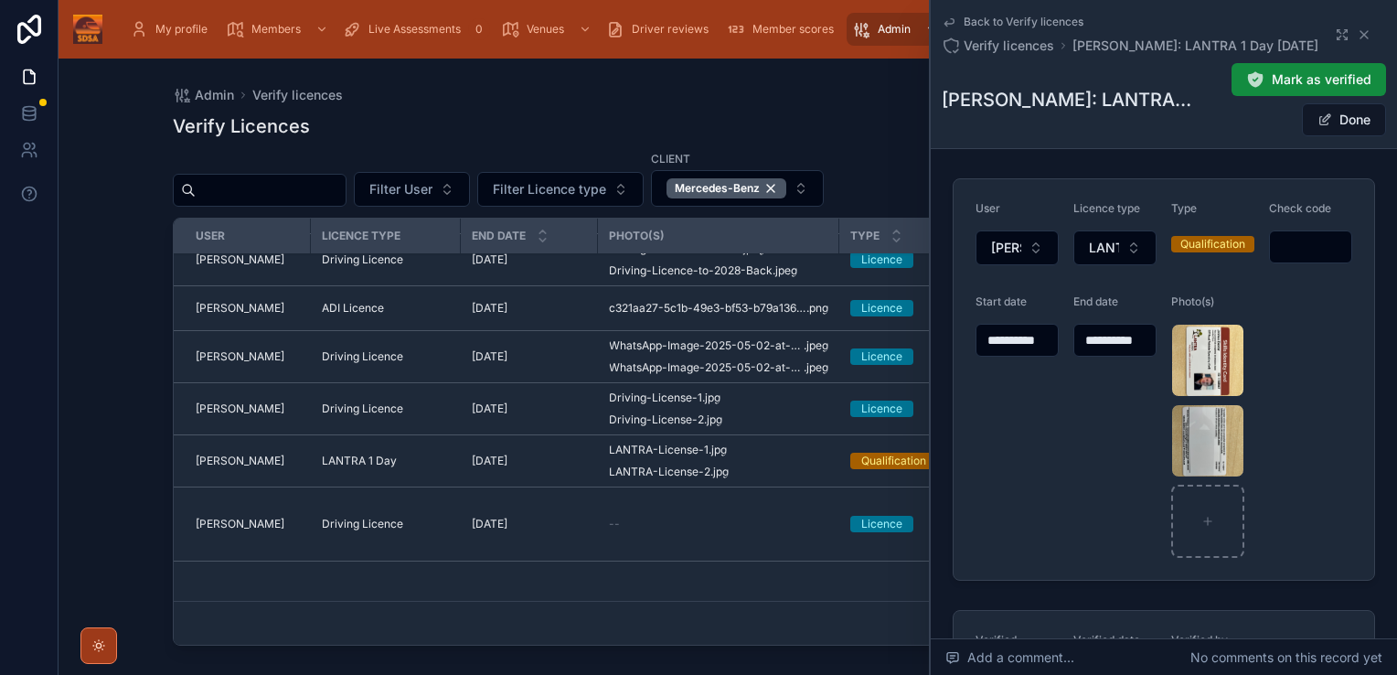
click at [1099, 337] on input "**********" at bounding box center [1115, 340] width 81 height 26
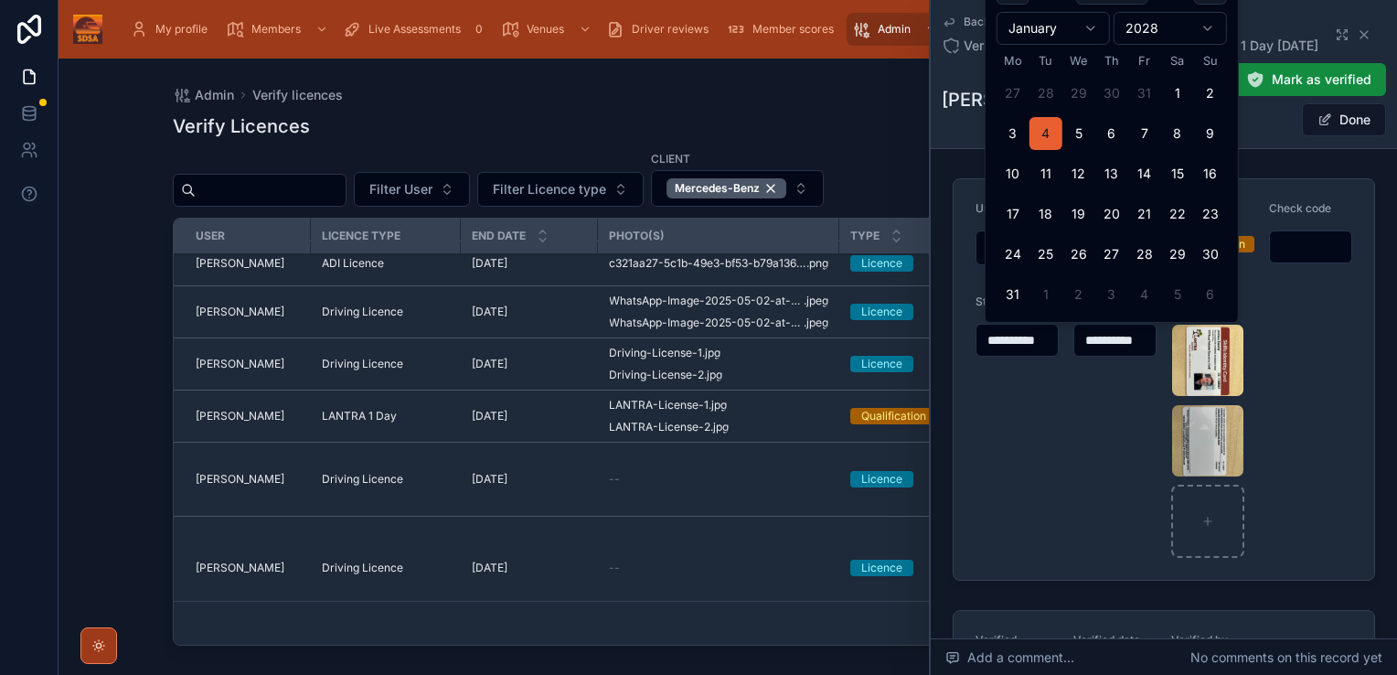
scroll to position [1167, 0]
